Goal: Task Accomplishment & Management: Manage account settings

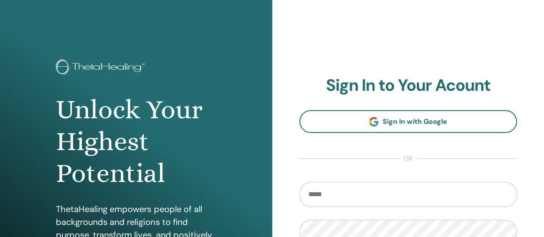
type input "**********"
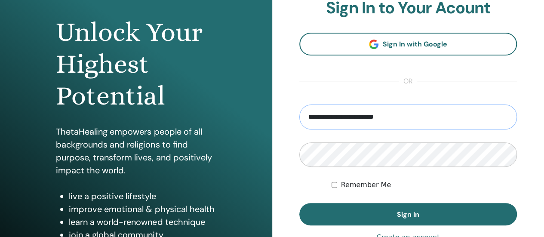
scroll to position [117, 0]
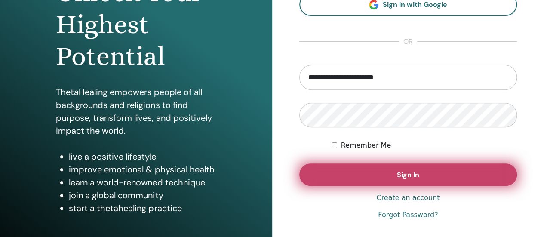
click at [399, 173] on span "Sign In" at bounding box center [408, 174] width 22 height 9
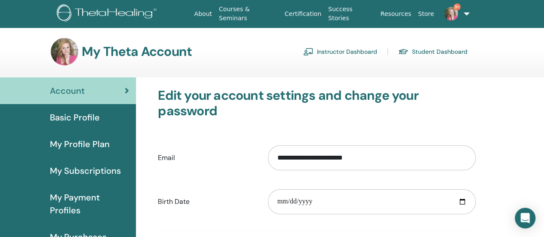
click at [344, 49] on link "Instructor Dashboard" at bounding box center [340, 52] width 74 height 14
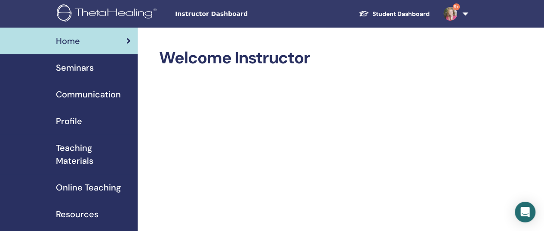
click at [83, 66] on span "Seminars" at bounding box center [75, 67] width 38 height 13
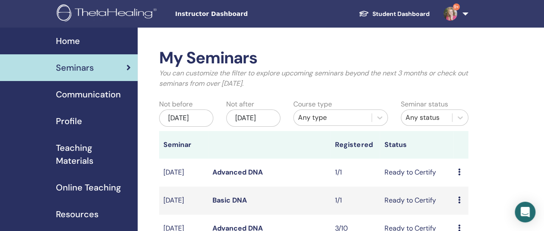
click at [235, 176] on link "Advanced DNA" at bounding box center [238, 171] width 50 height 9
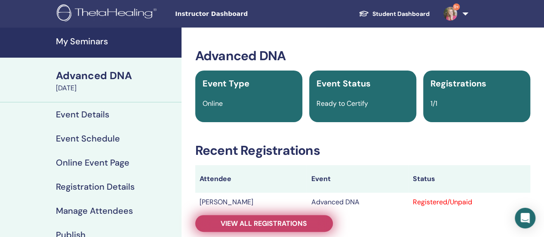
click at [299, 224] on span "View all registrations" at bounding box center [264, 223] width 86 height 9
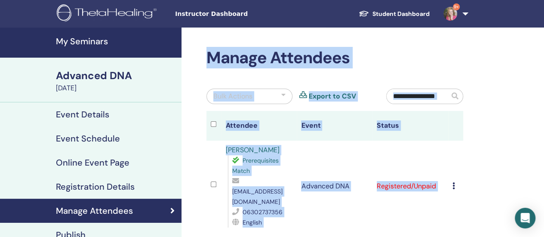
click at [480, 130] on div "Manage Attendees Bulk Actions Export to CSV Attendee Event Status Renáta Bóta P…" at bounding box center [363, 207] width 363 height 359
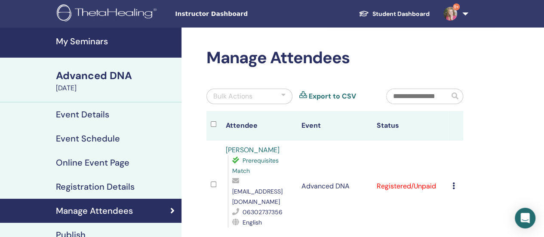
click at [454, 182] on icon at bounding box center [454, 185] width 3 height 7
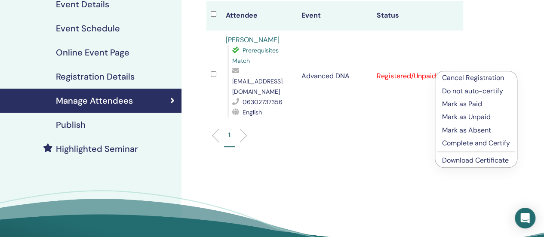
scroll to position [120, 0]
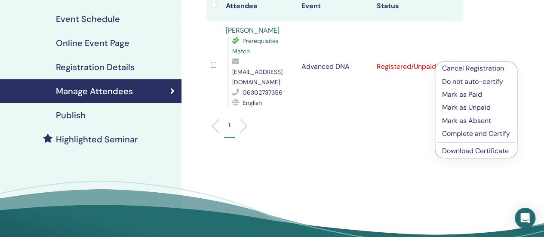
click at [472, 132] on p "Complete and Certify" at bounding box center [476, 134] width 68 height 10
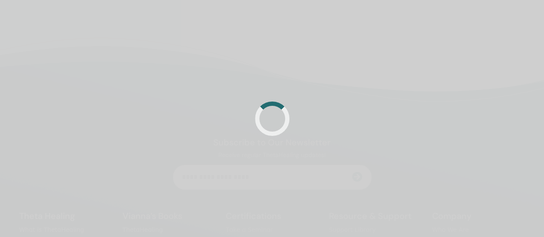
scroll to position [120, 0]
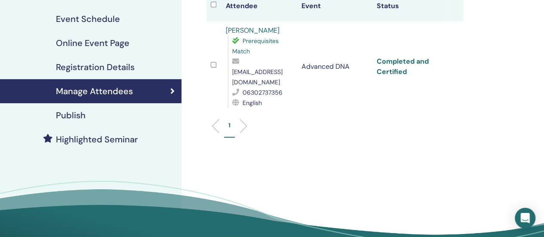
click at [403, 57] on link "Completed and Certified" at bounding box center [403, 66] width 52 height 19
